Goal: Task Accomplishment & Management: Manage account settings

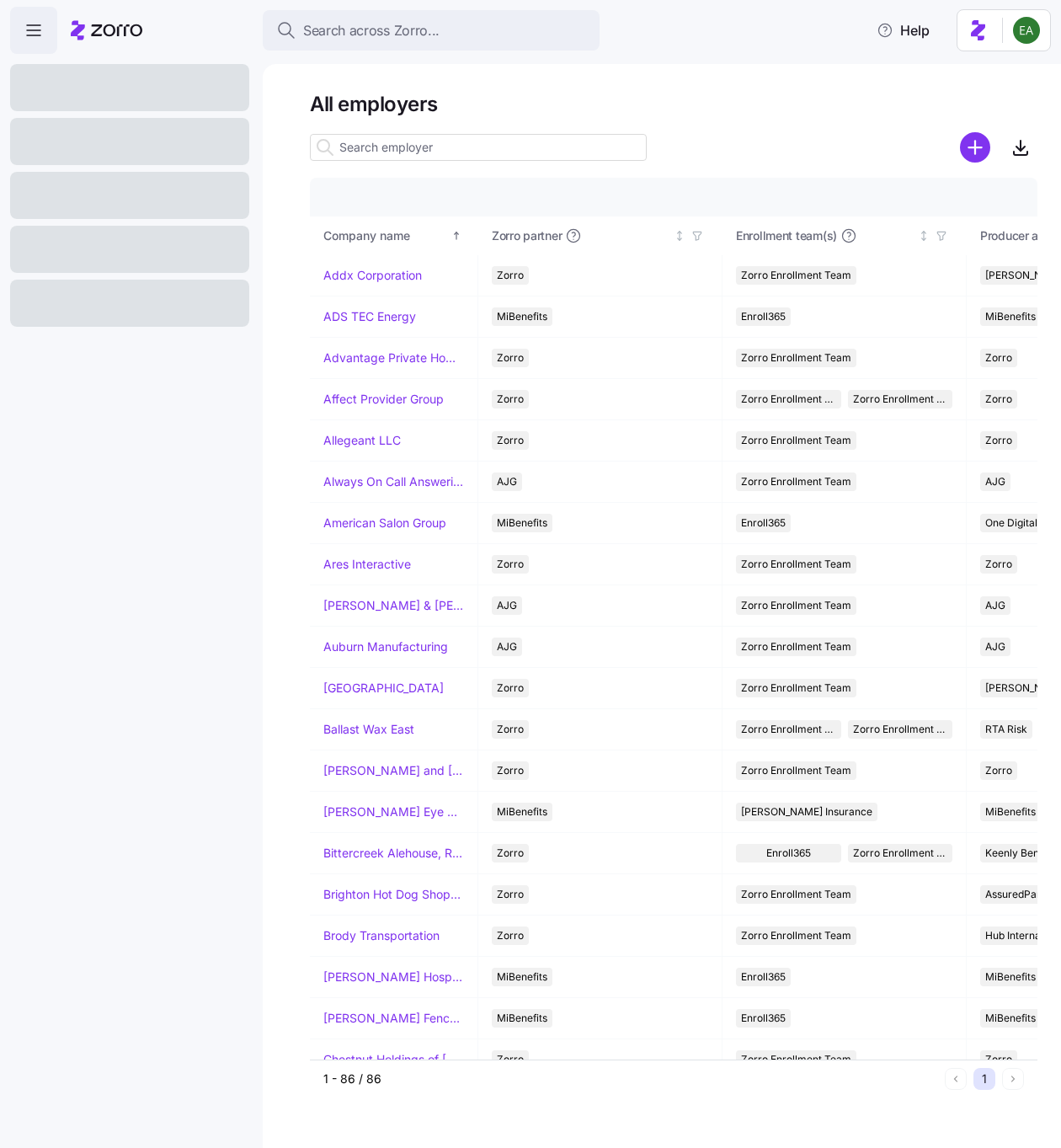
click at [521, 152] on input at bounding box center [478, 148] width 336 height 27
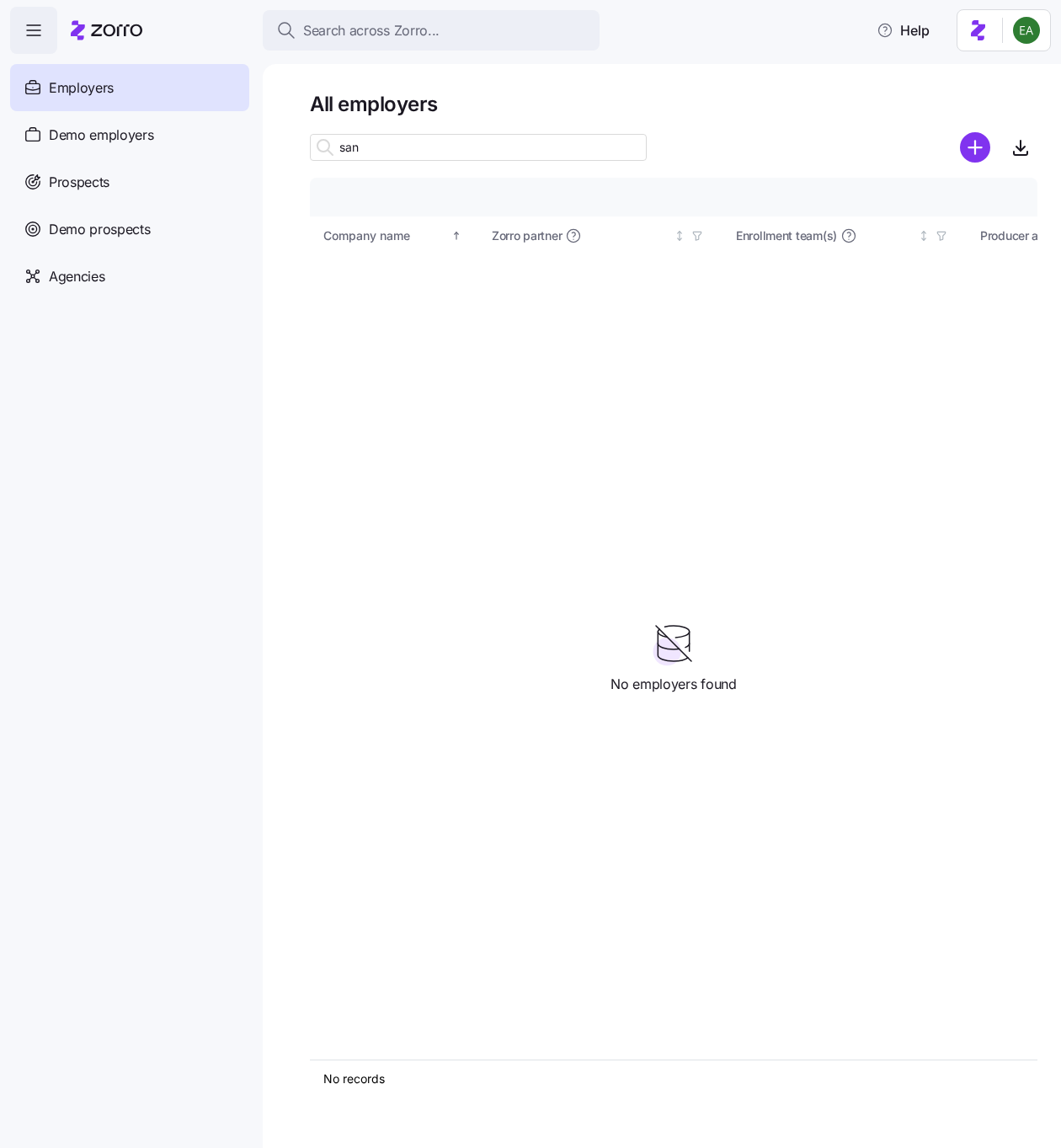
type input "sani"
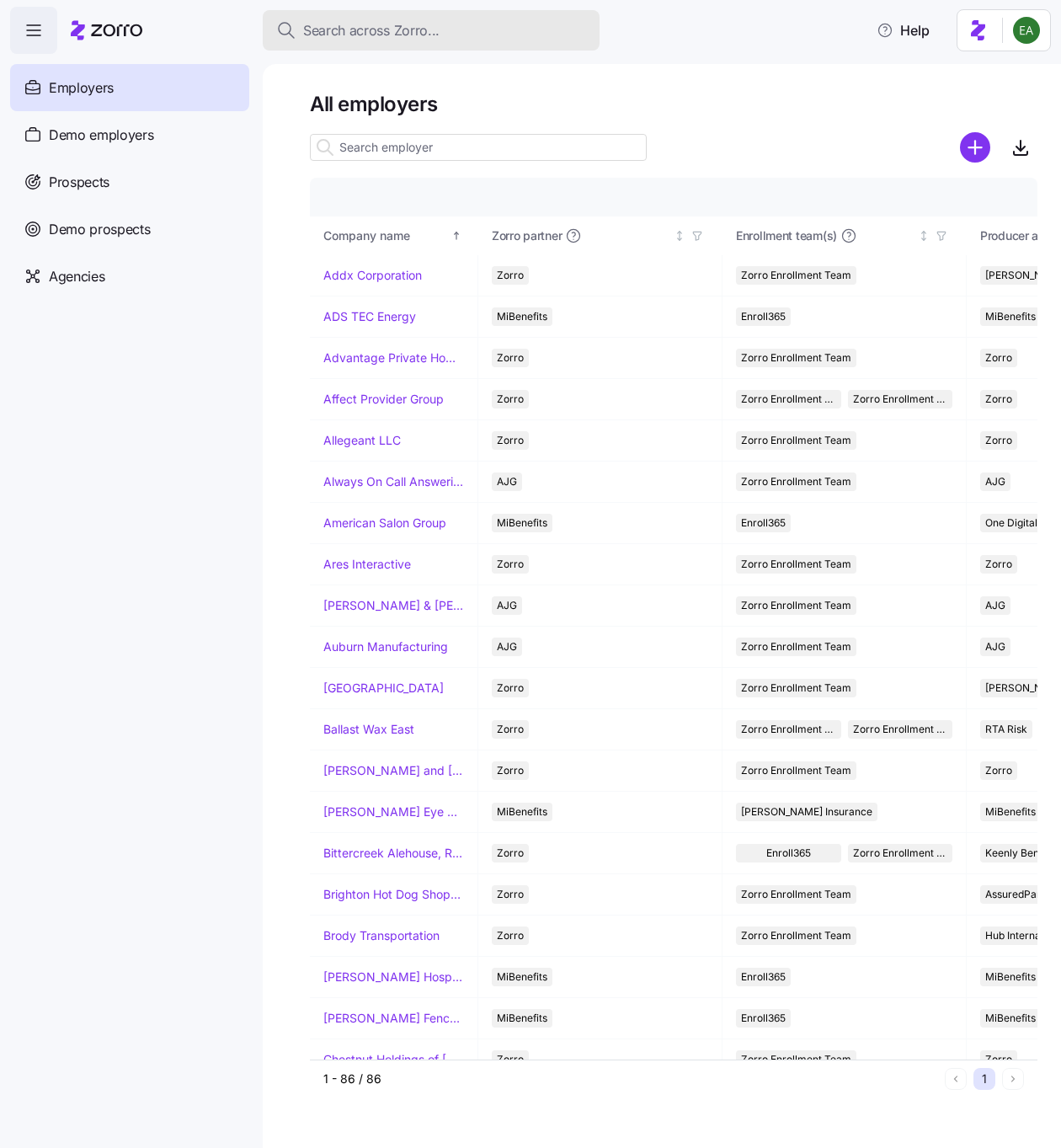
click at [355, 33] on span "Search across Zorro..." at bounding box center [371, 31] width 137 height 21
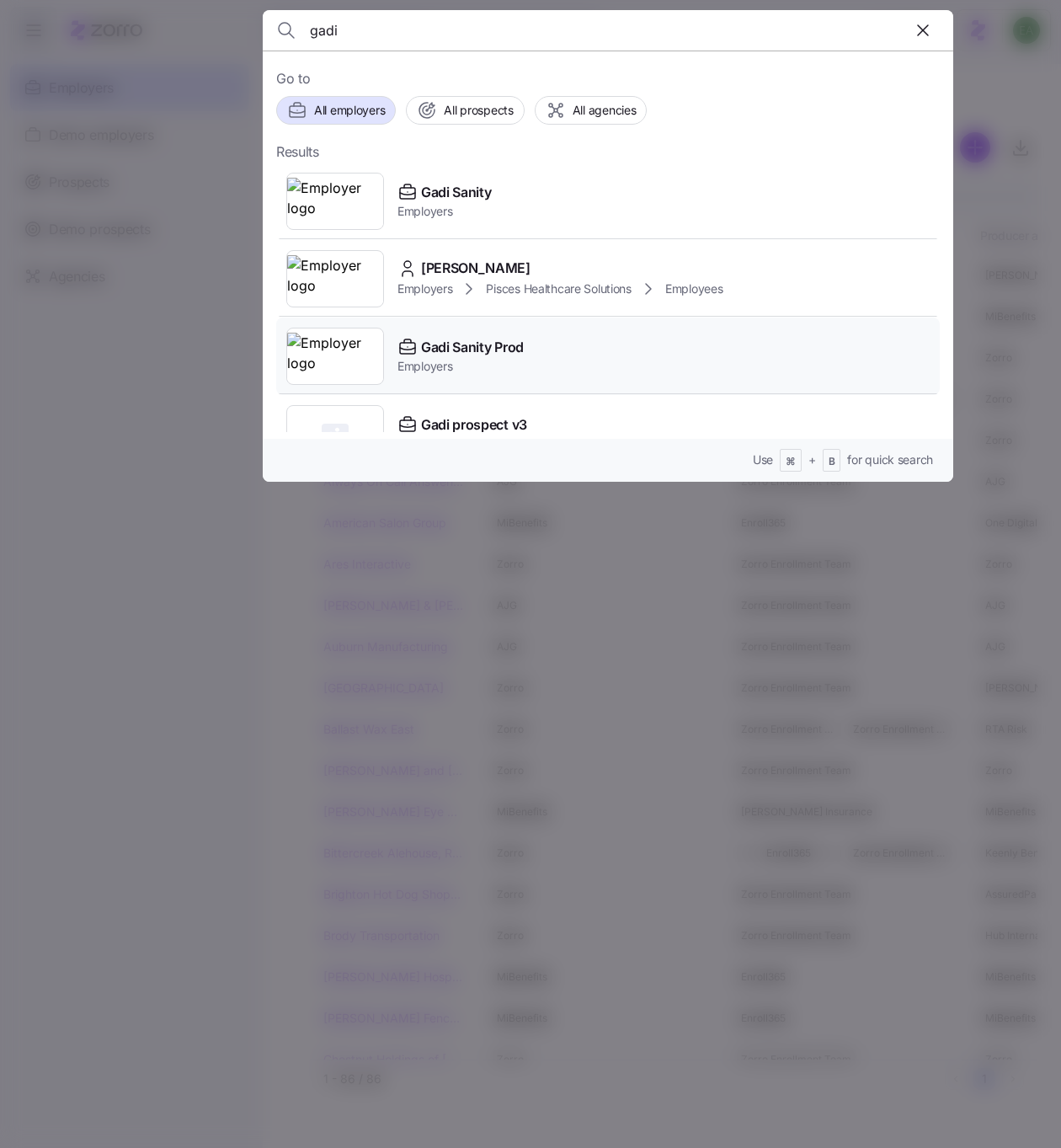
type input "gadi"
click at [448, 350] on span "Gadi Sanity Prod" at bounding box center [471, 347] width 103 height 21
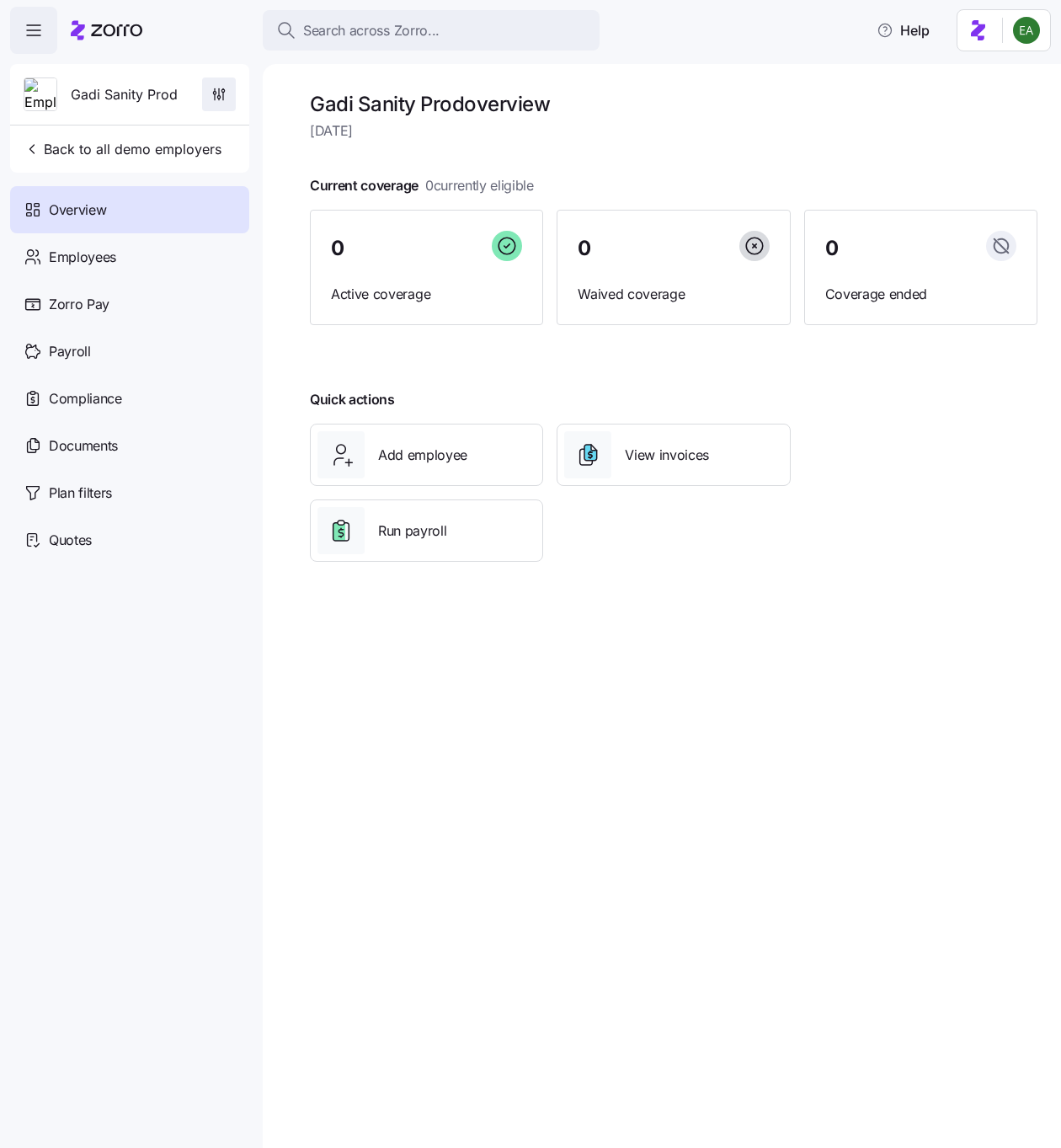
click at [229, 93] on span "button" at bounding box center [219, 94] width 32 height 32
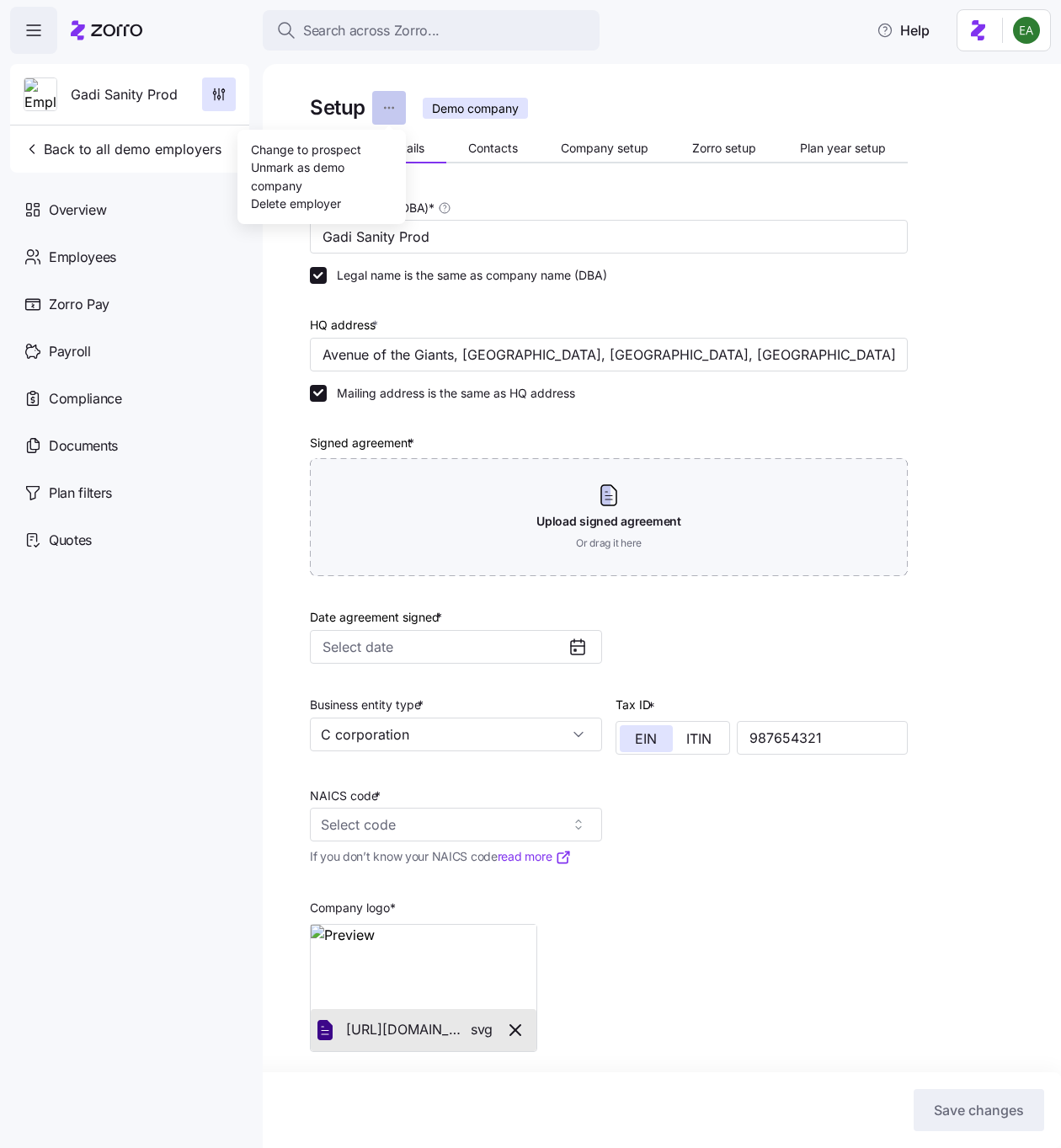
click at [383, 105] on html "Search across Zorro... Help Gadi Sanity Prod Back to all demo employers Overvie…" at bounding box center [530, 568] width 1061 height 1138
click at [314, 211] on div "Delete employer" at bounding box center [296, 203] width 90 height 19
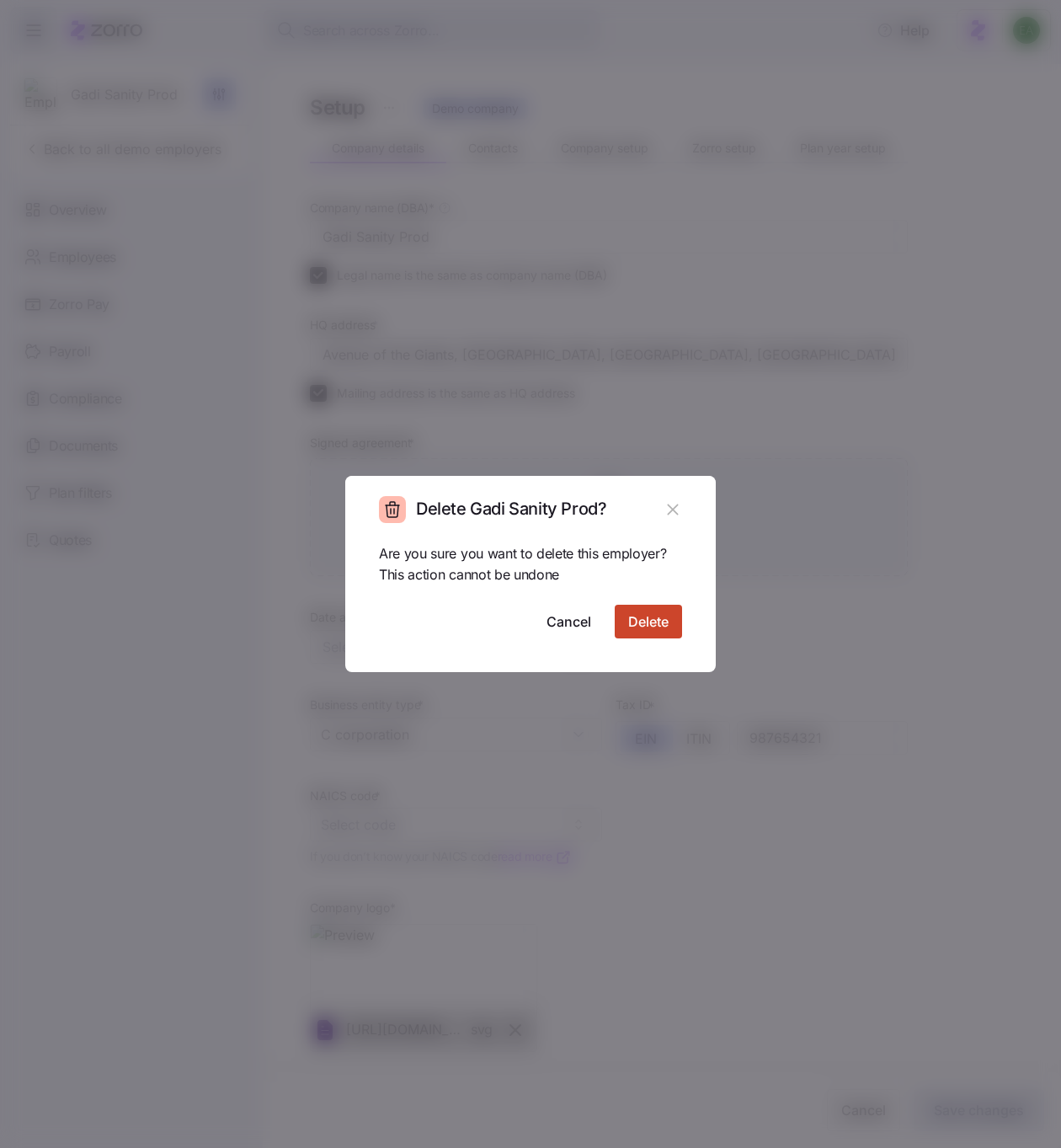
click at [664, 627] on span "Delete" at bounding box center [648, 621] width 41 height 20
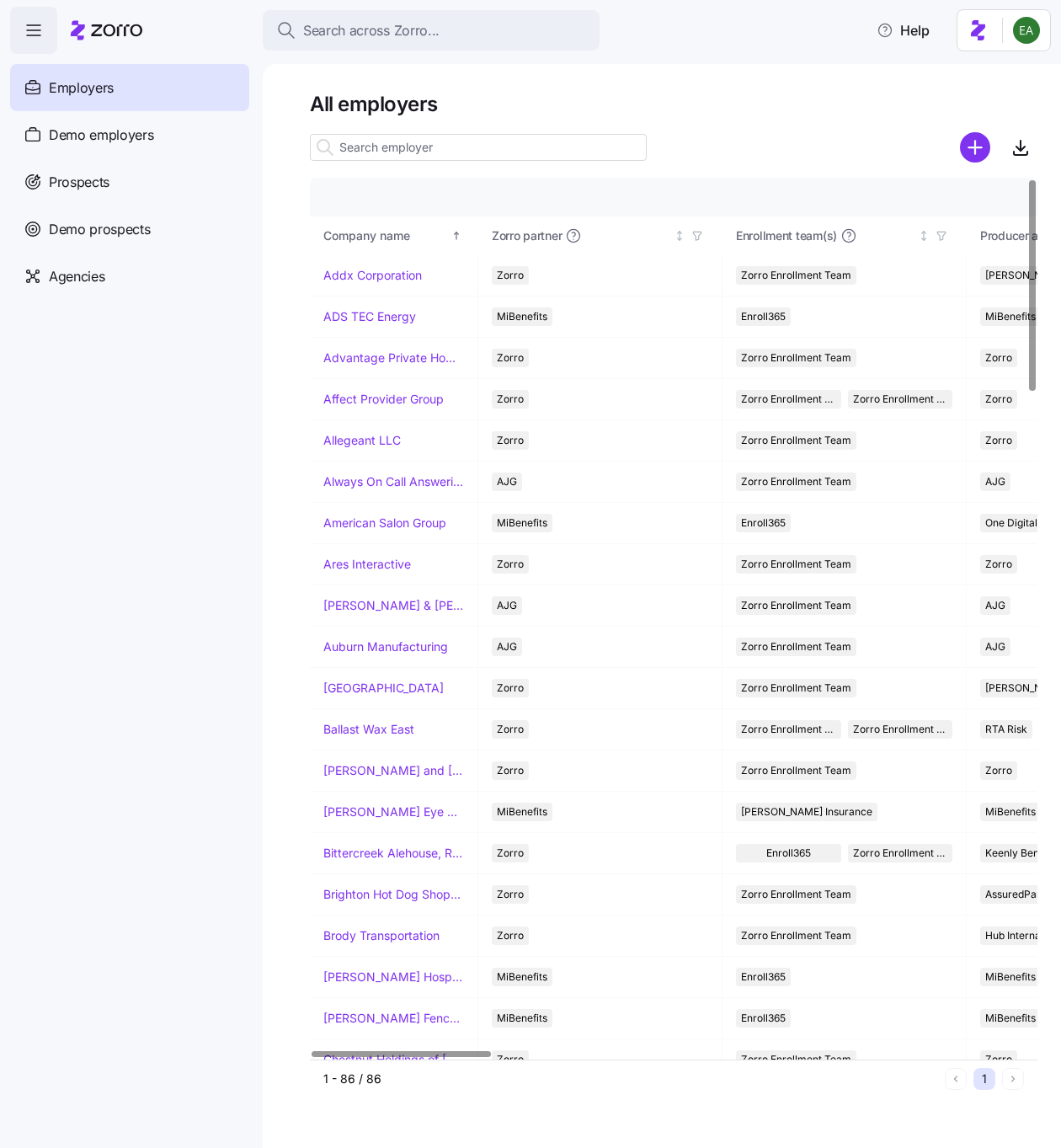
click at [240, 355] on nav "Employers Demo employers Prospects Demo prospects Agencies" at bounding box center [131, 600] width 262 height 1094
click at [416, 33] on span "Search across Zorro..." at bounding box center [371, 31] width 137 height 21
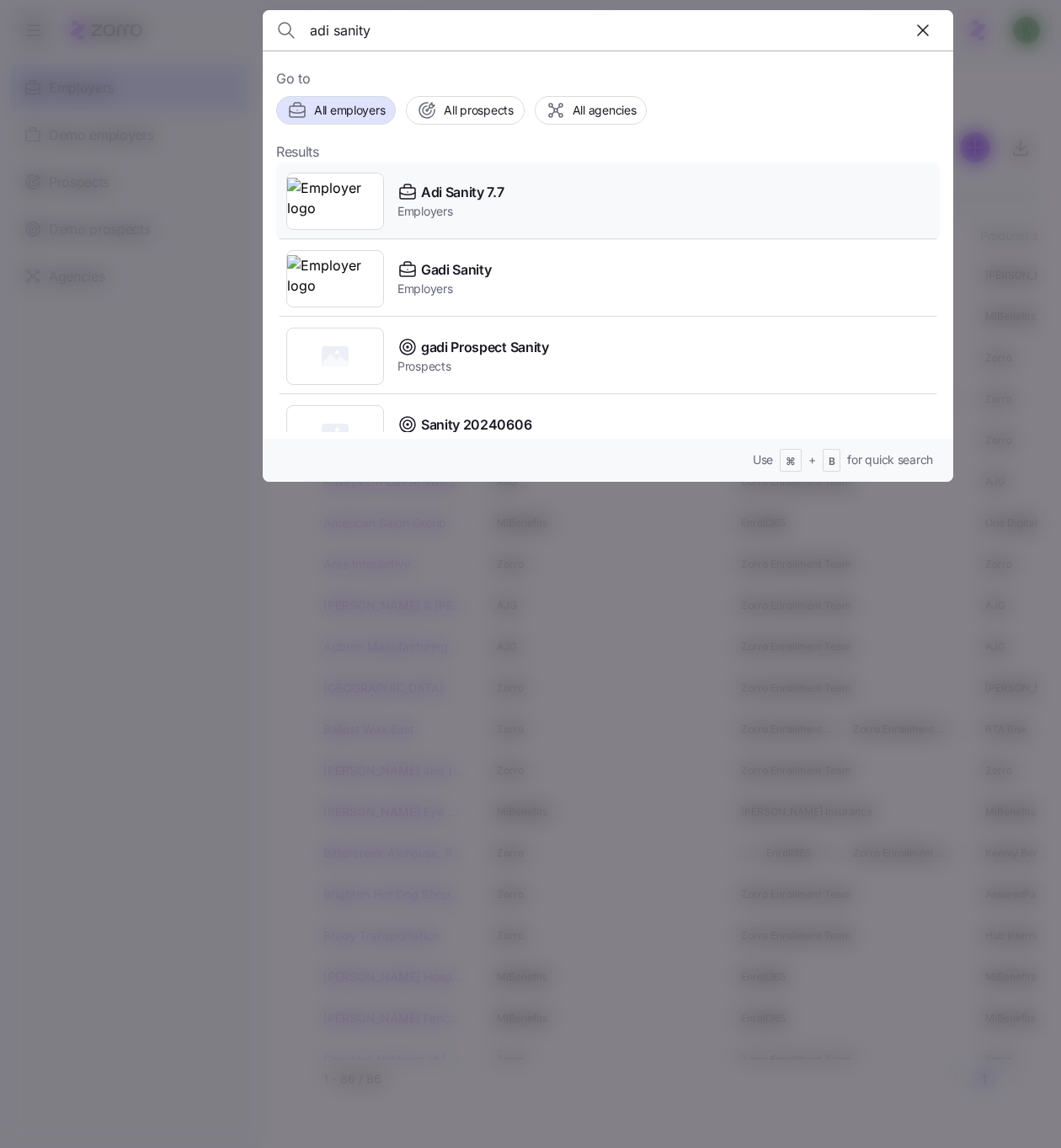
type input "adi sanity"
click at [445, 184] on span "Adi Sanity 7.7" at bounding box center [462, 192] width 83 height 21
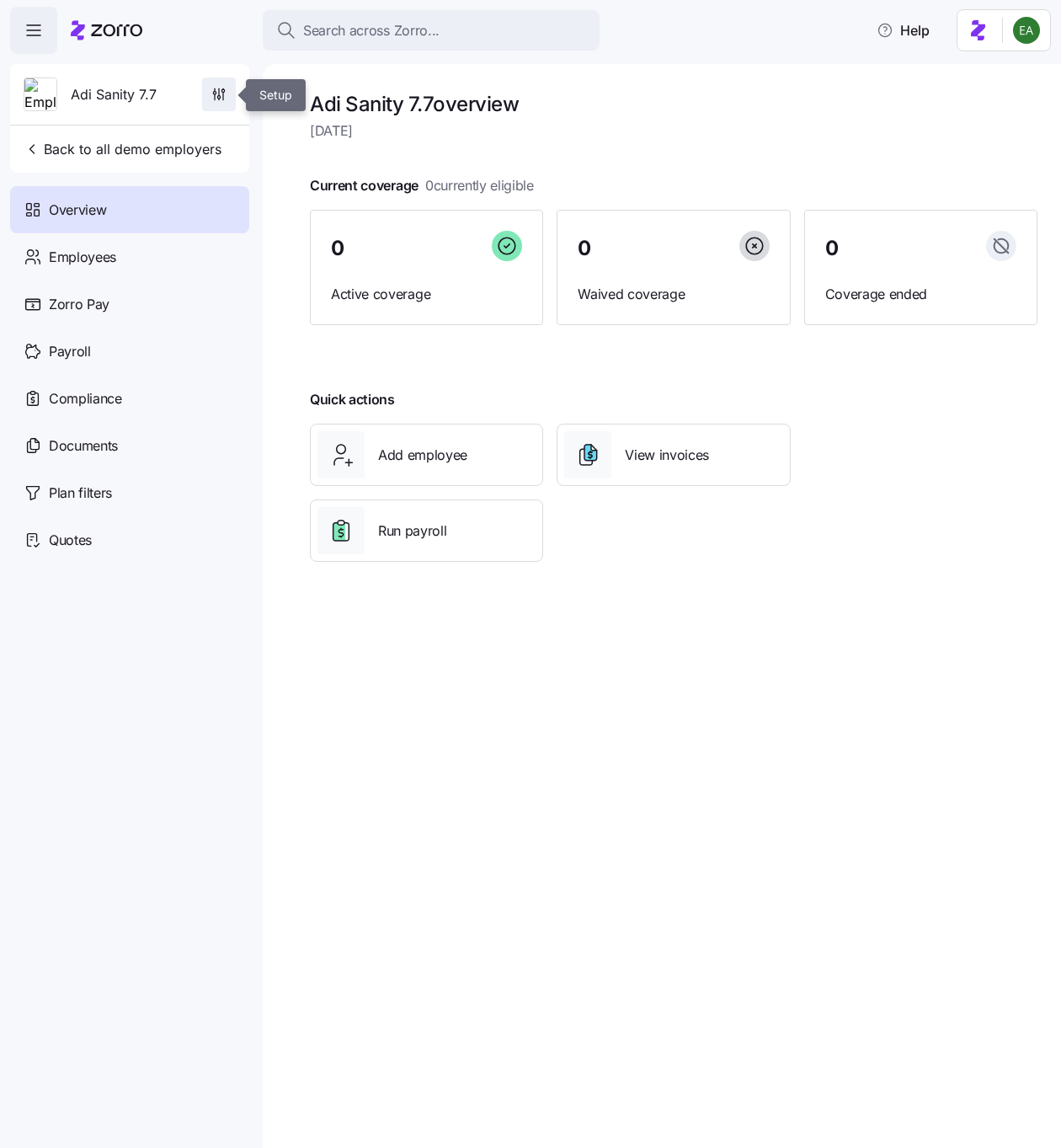
click at [220, 95] on icon "button" at bounding box center [219, 94] width 17 height 17
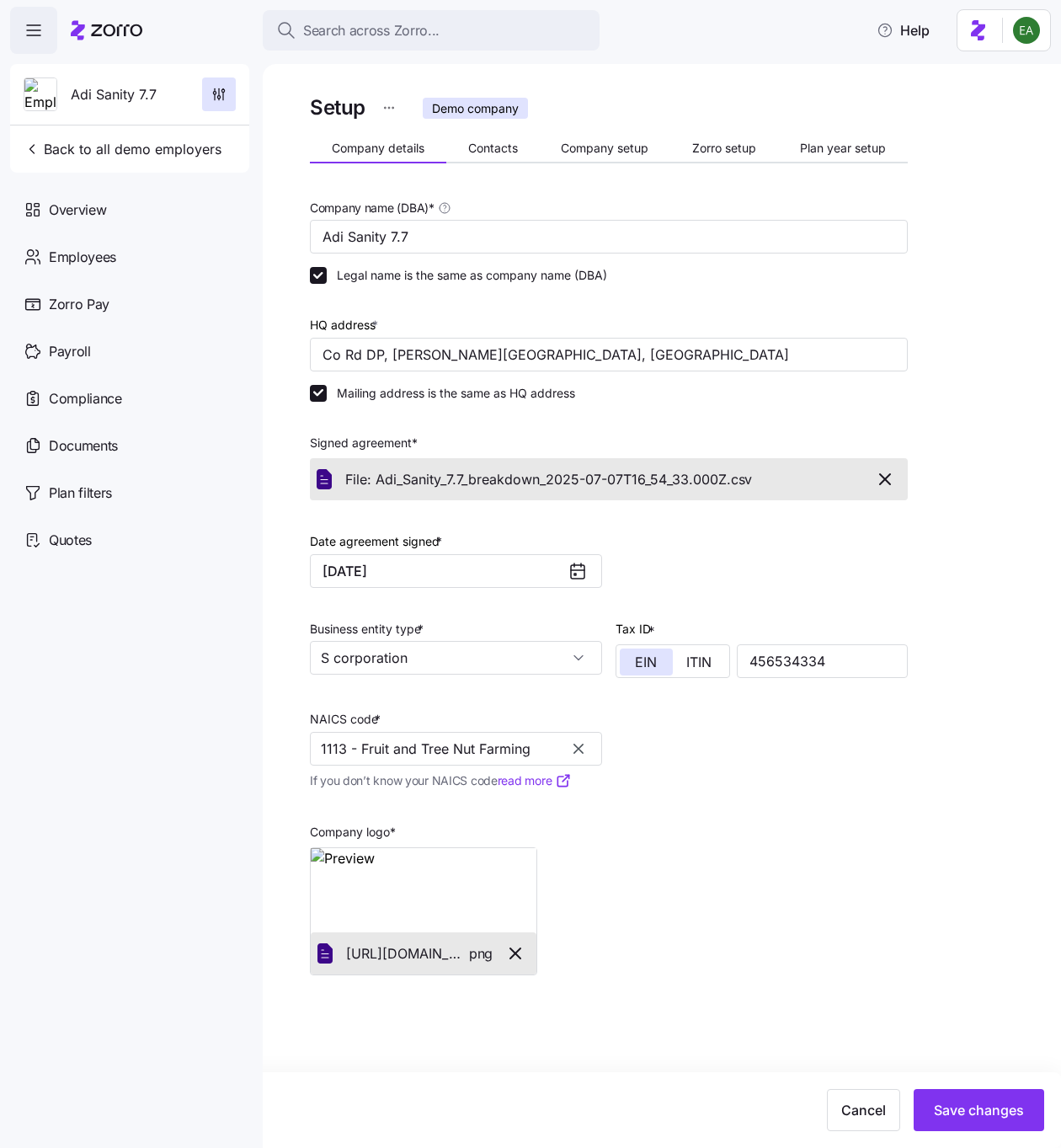
click at [396, 104] on html "Search across Zorro... Help Adi Sanity 7.7 Back to all demo employers Overview …" at bounding box center [530, 568] width 1061 height 1138
click at [357, 200] on div "Delete employer" at bounding box center [321, 203] width 155 height 27
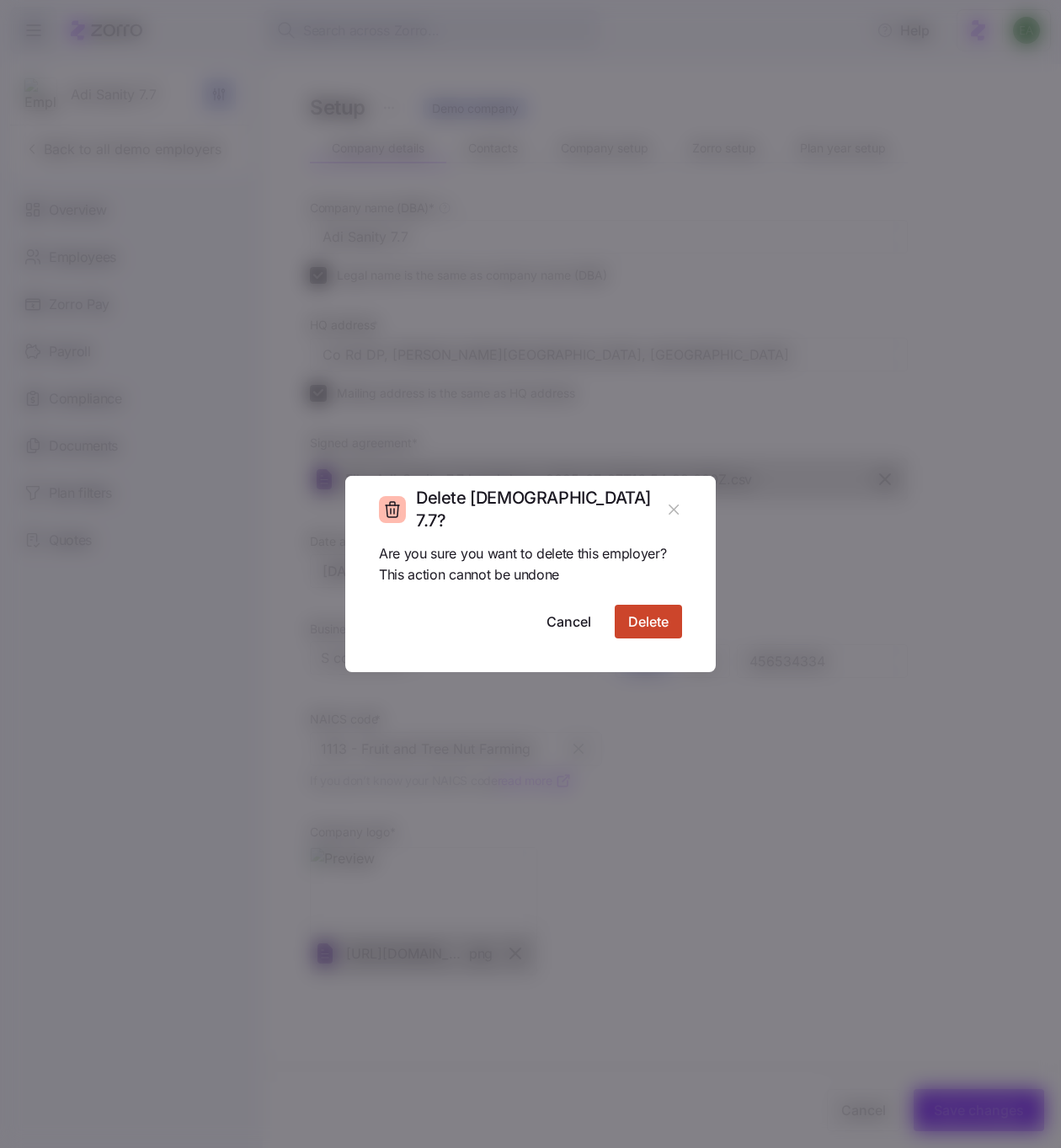
click at [641, 619] on span "Delete" at bounding box center [648, 621] width 41 height 20
